Goal: Transaction & Acquisition: Purchase product/service

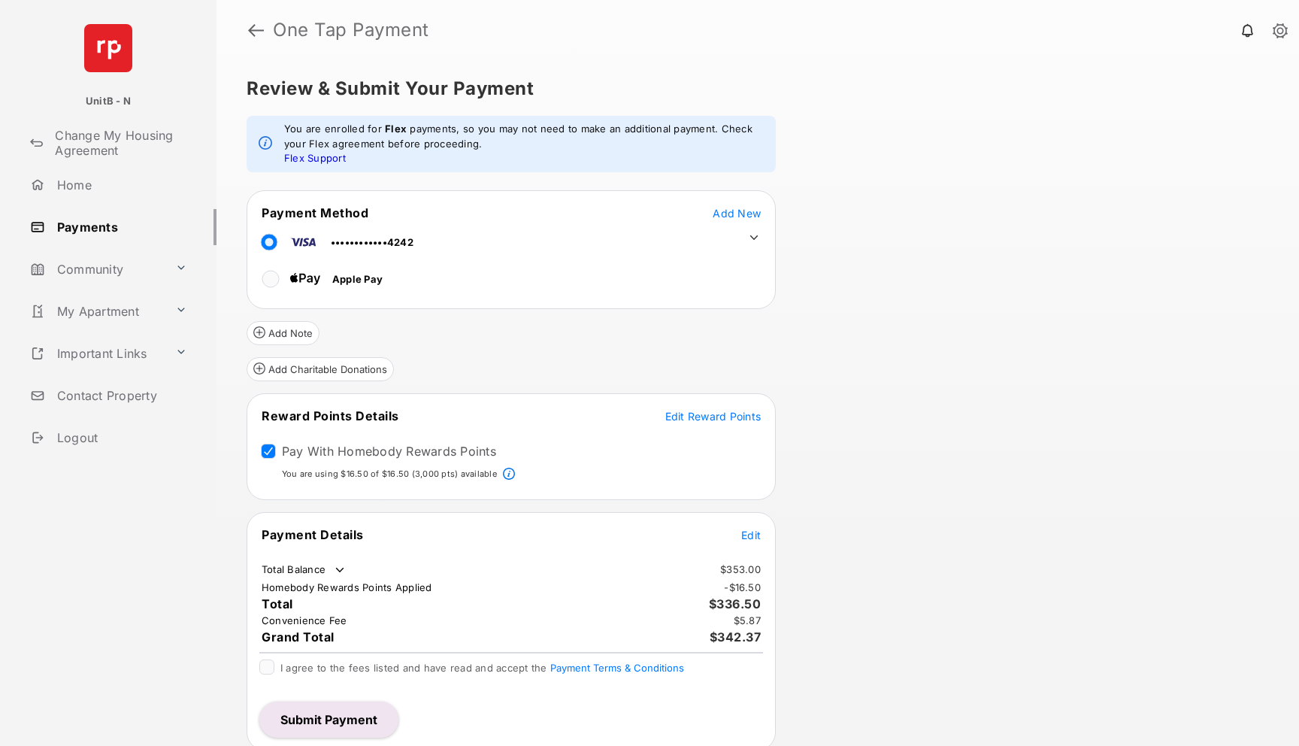
click at [686, 417] on span "Edit Reward Points" at bounding box center [713, 416] width 96 height 13
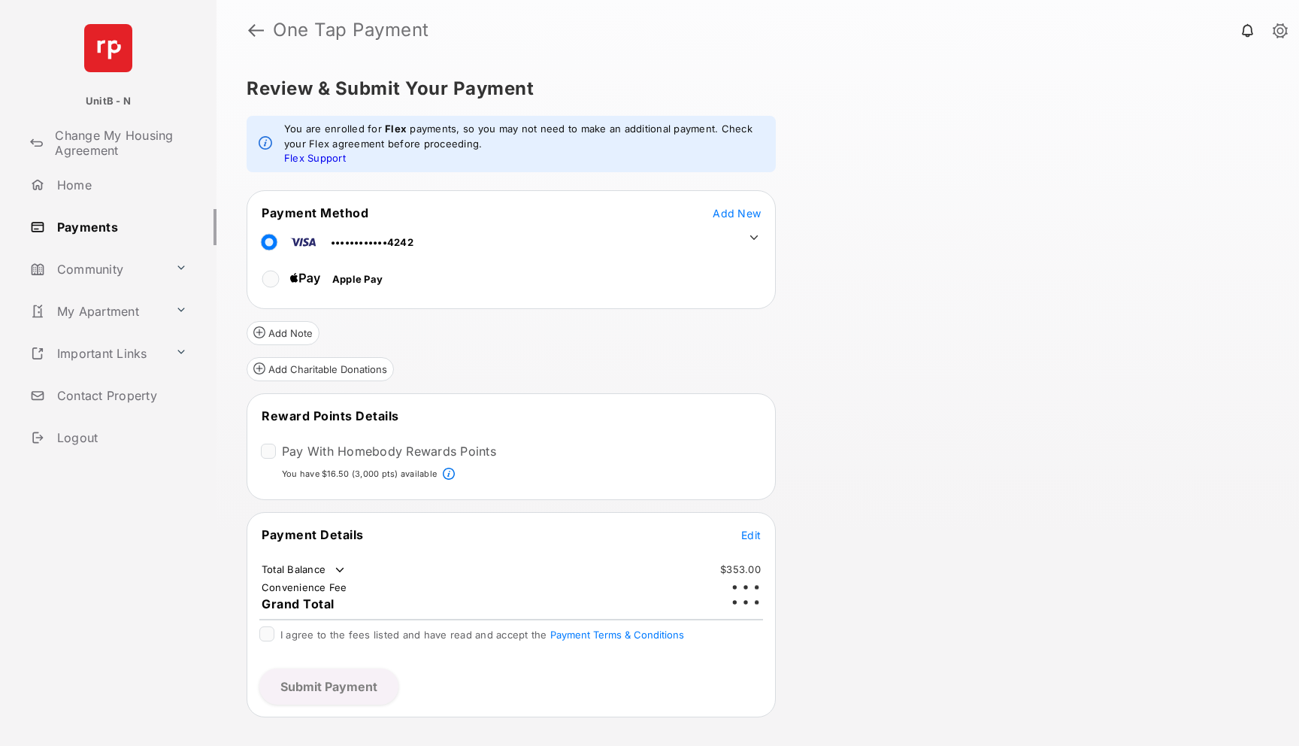
click at [908, 421] on div "Review & Submit Your Payment You are enrolled for Flex payments, so you may not…" at bounding box center [758, 403] width 1083 height 686
click at [879, 419] on div "Review & Submit Your Payment You are enrolled for Flex payments, so you may not…" at bounding box center [758, 403] width 1083 height 686
click at [1282, 31] on link at bounding box center [1280, 31] width 15 height 17
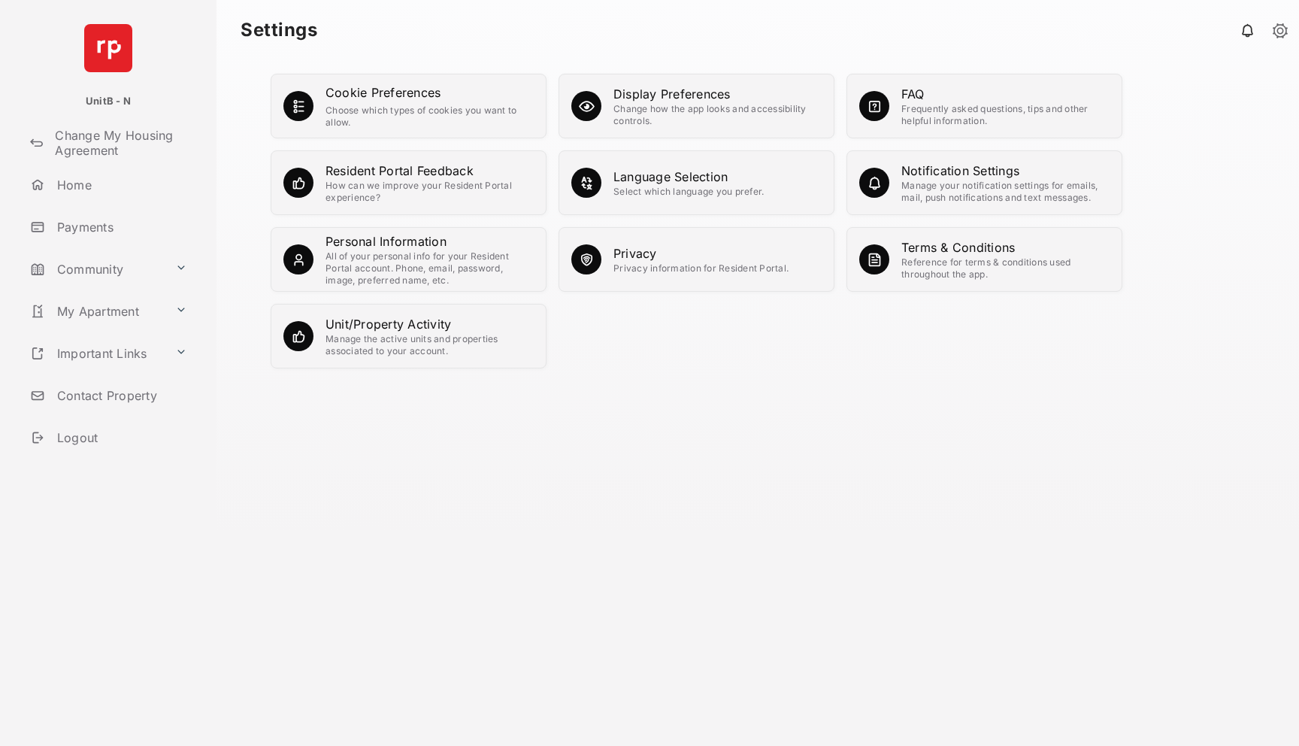
click at [392, 234] on div "Personal Information" at bounding box center [430, 241] width 208 height 18
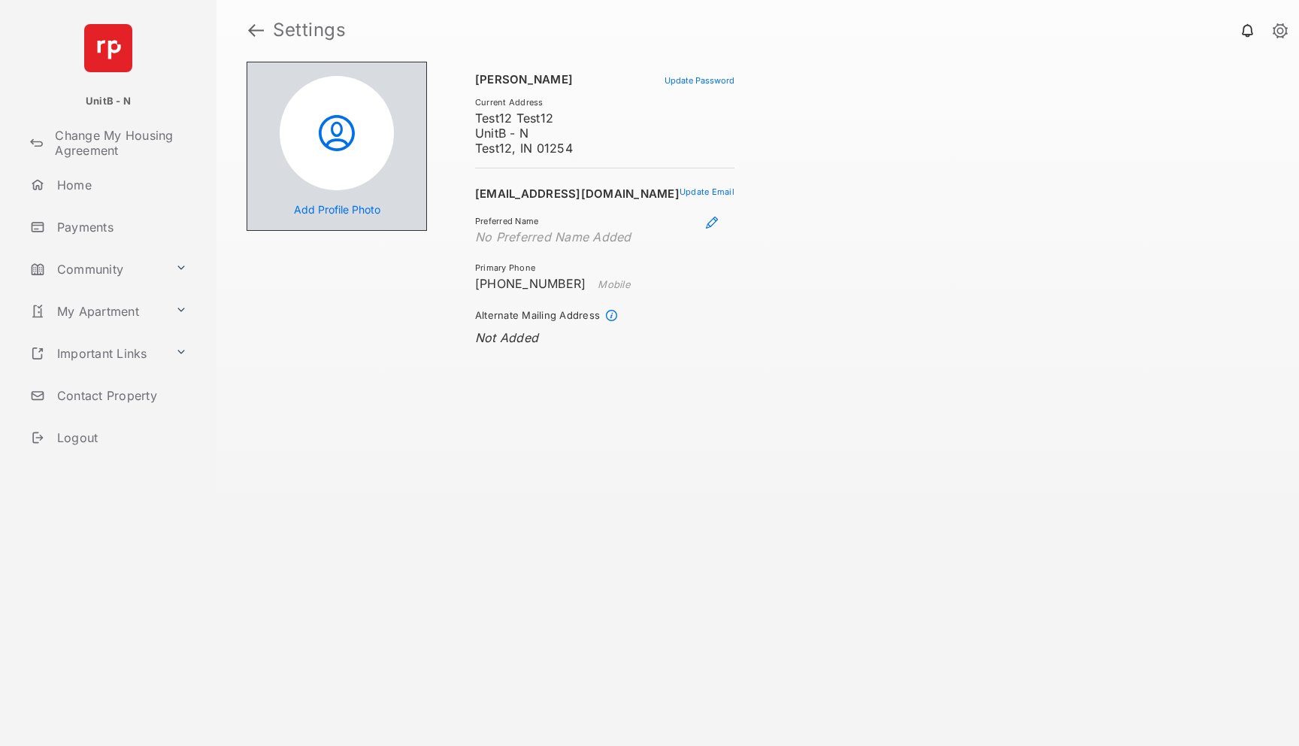
click at [78, 234] on link "Payments" at bounding box center [120, 227] width 192 height 36
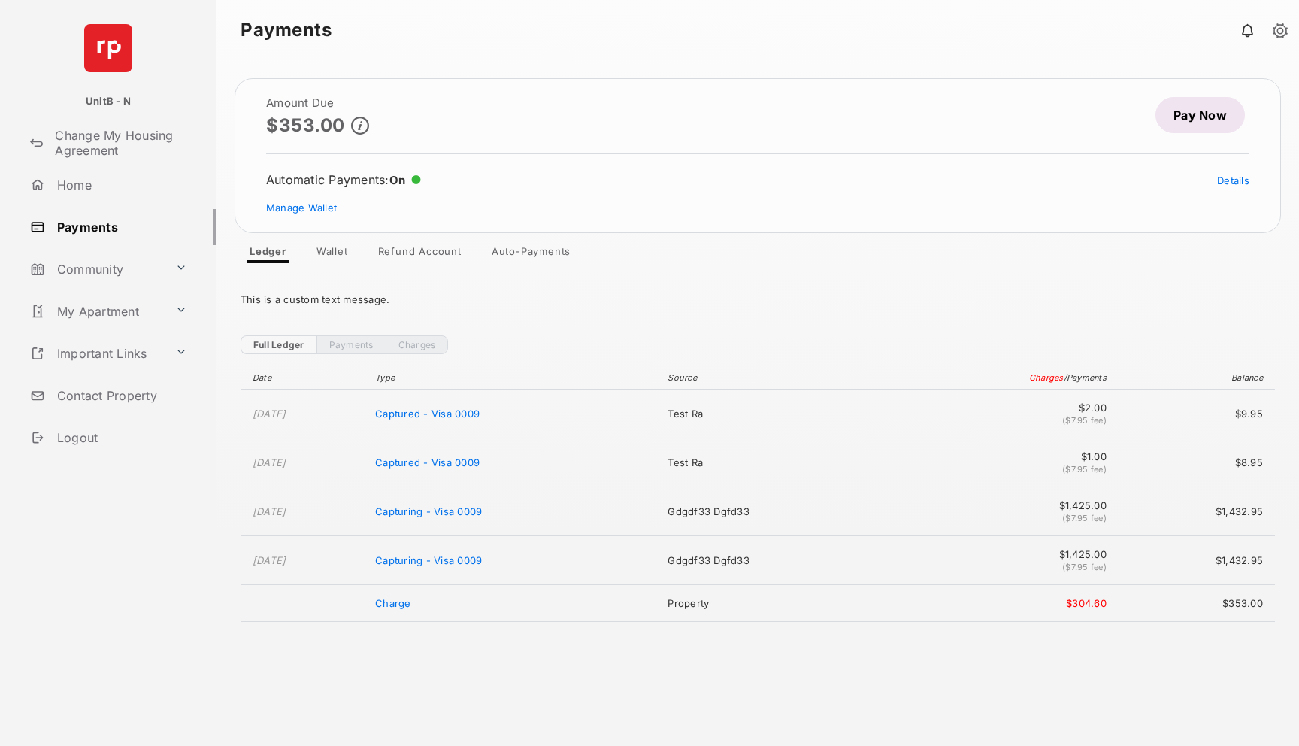
click at [1187, 122] on link "Pay Now" at bounding box center [1200, 115] width 89 height 36
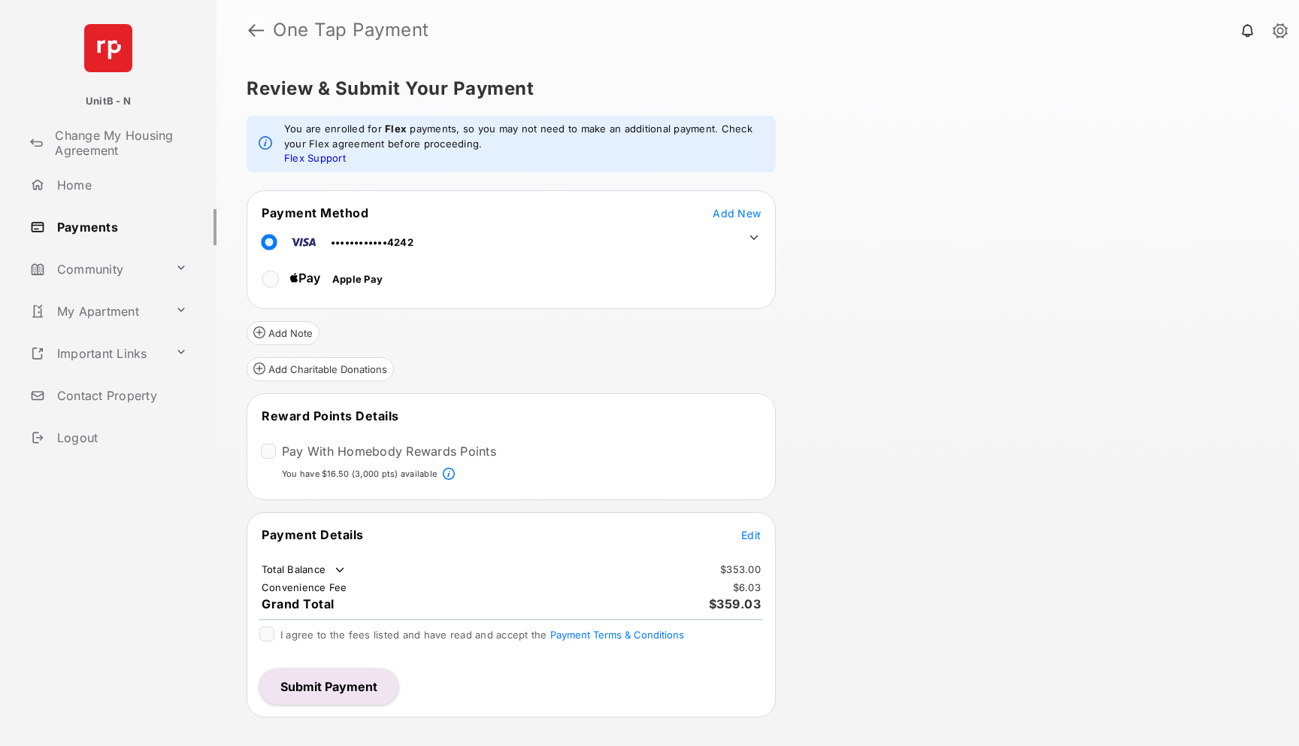
click at [256, 26] on link at bounding box center [256, 30] width 16 height 36
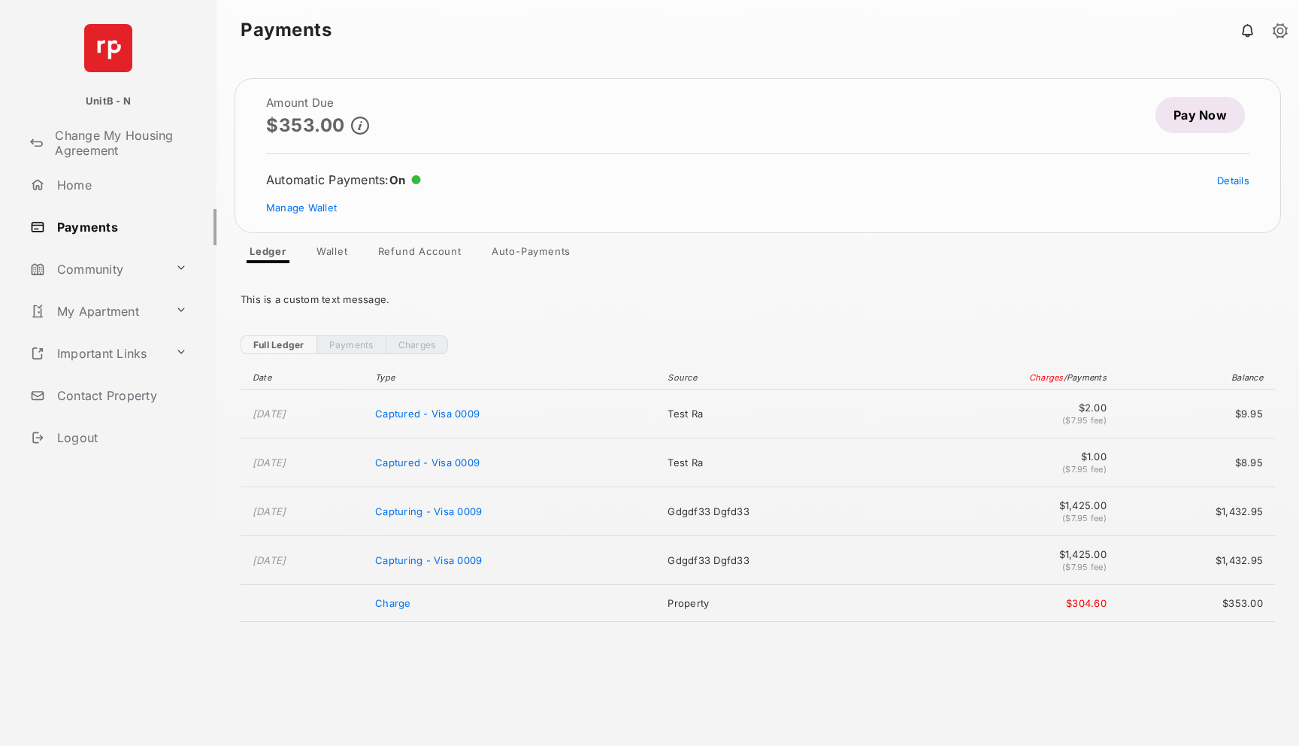
click at [1163, 124] on link "Pay Now" at bounding box center [1200, 115] width 89 height 36
